Goal: Find specific page/section: Find specific page/section

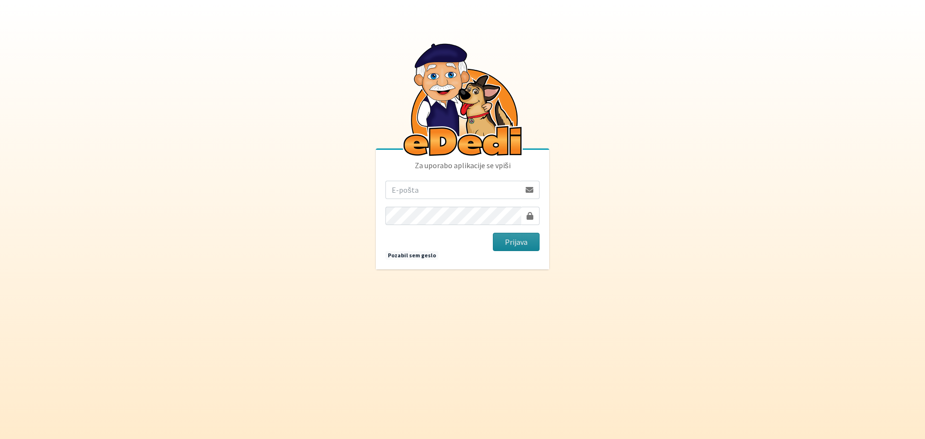
type input "matjaz.hrvatin@gmail.com"
click at [524, 247] on button "Prijava" at bounding box center [516, 242] width 47 height 18
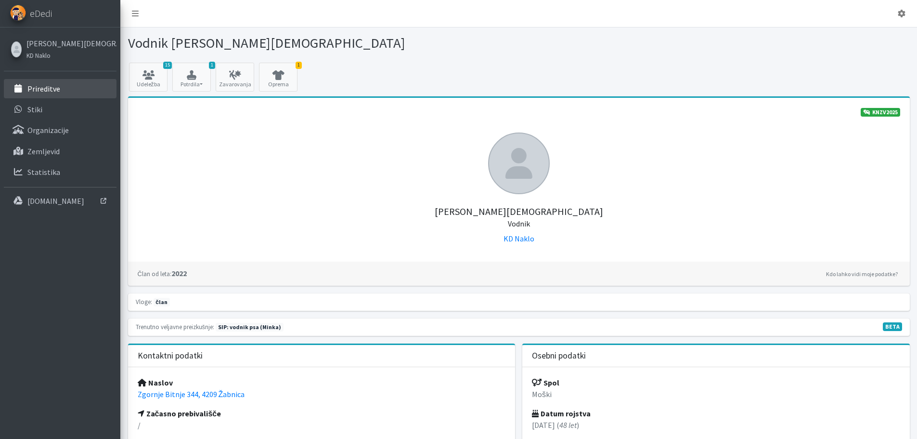
click at [50, 89] on p "Prireditve" at bounding box center [43, 89] width 33 height 10
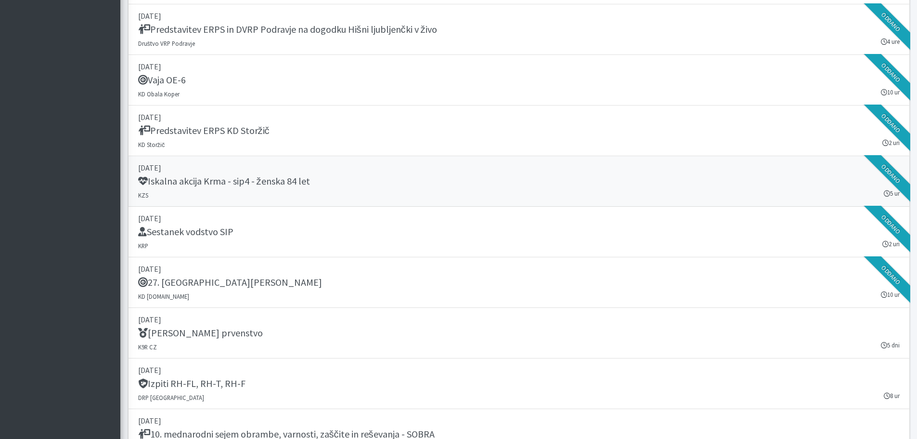
scroll to position [1121, 0]
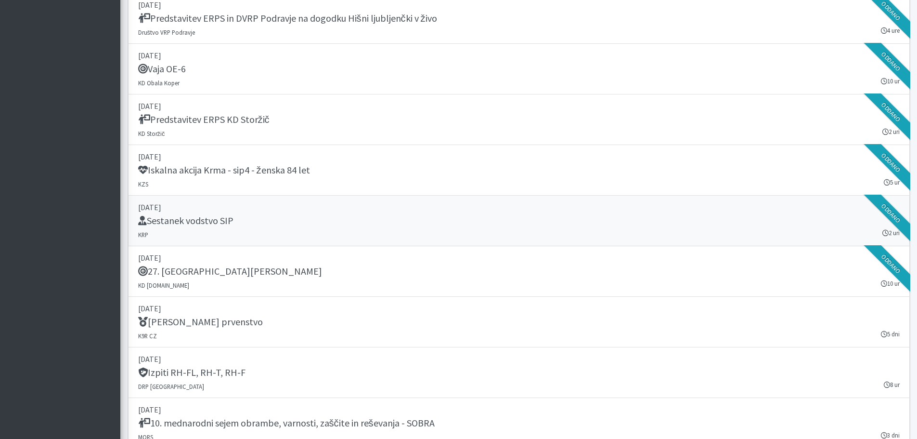
click at [212, 217] on h5 "Sestanek vodstvo SIP" at bounding box center [185, 221] width 95 height 12
